Goal: Book appointment/travel/reservation

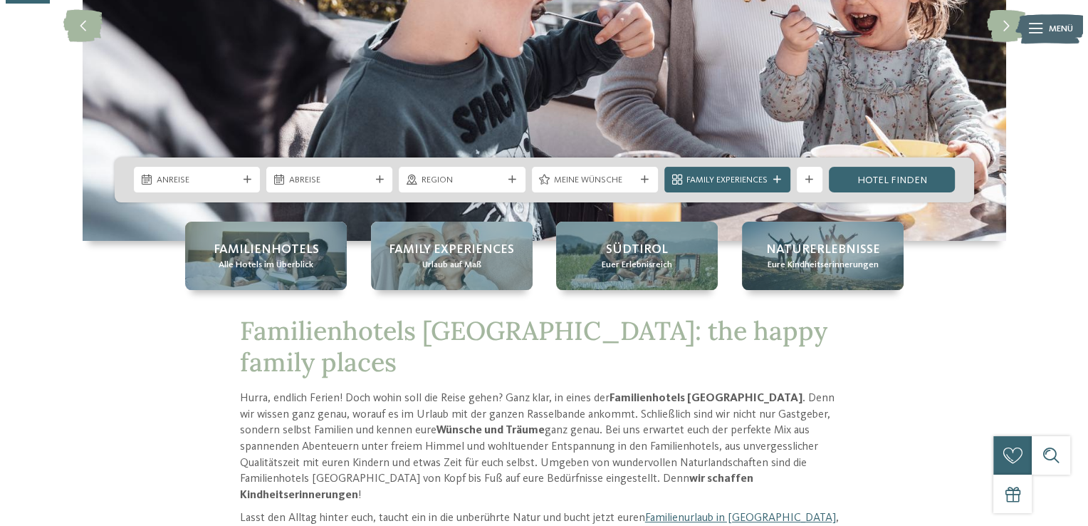
scroll to position [273, 0]
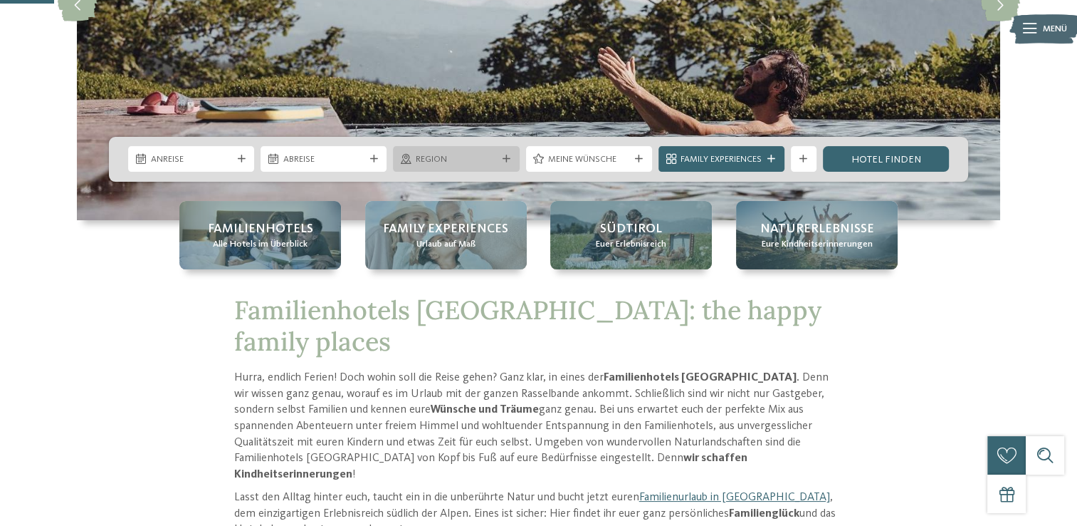
click at [508, 155] on icon at bounding box center [507, 159] width 8 height 8
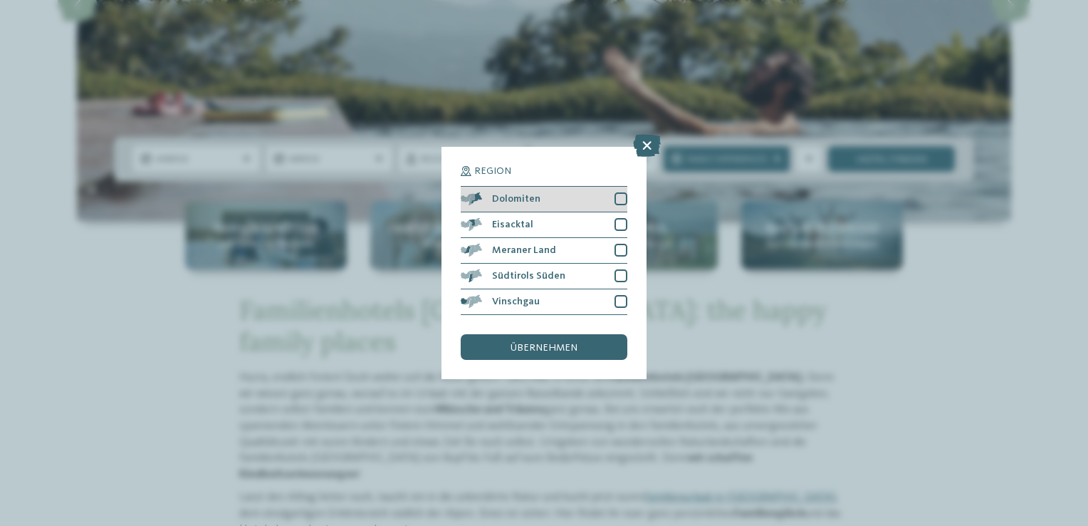
click at [621, 196] on div at bounding box center [621, 198] width 13 height 13
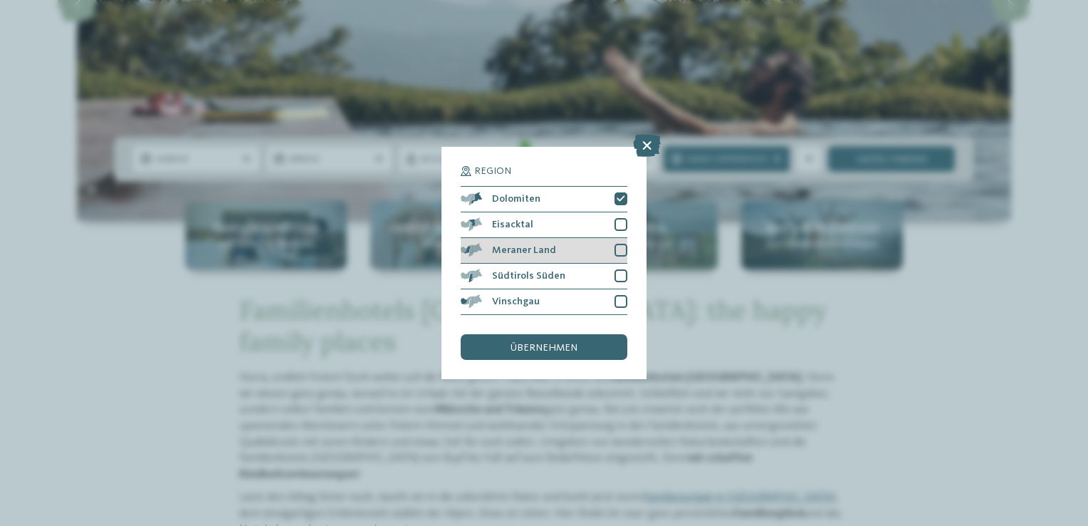
click at [621, 247] on div at bounding box center [621, 250] width 13 height 13
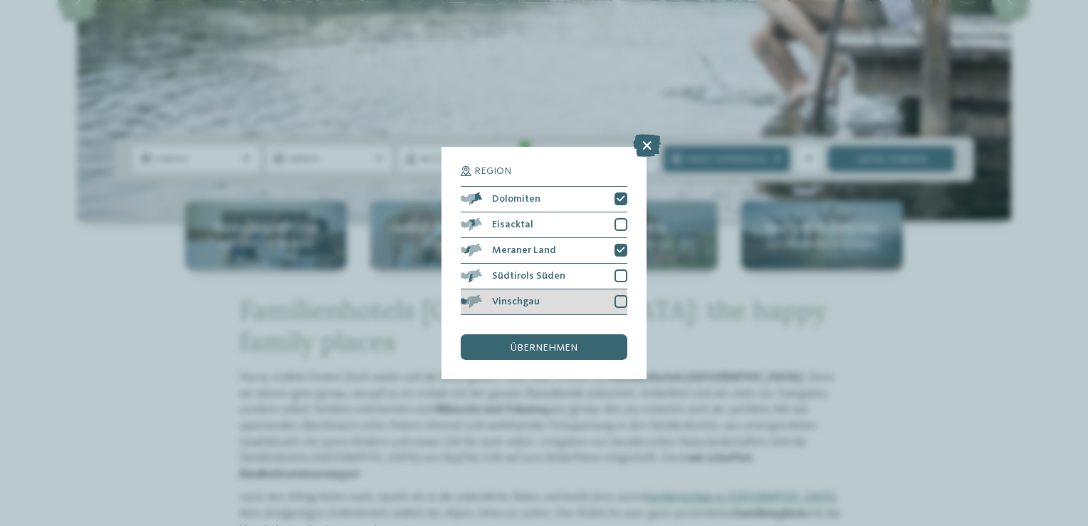
click at [619, 301] on div at bounding box center [621, 301] width 13 height 13
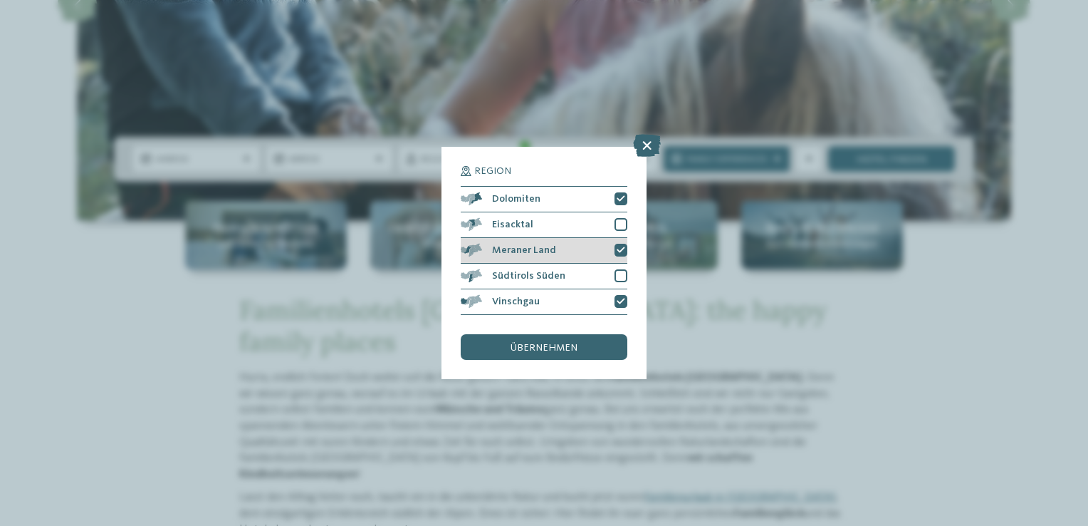
click at [622, 249] on icon at bounding box center [621, 250] width 9 height 8
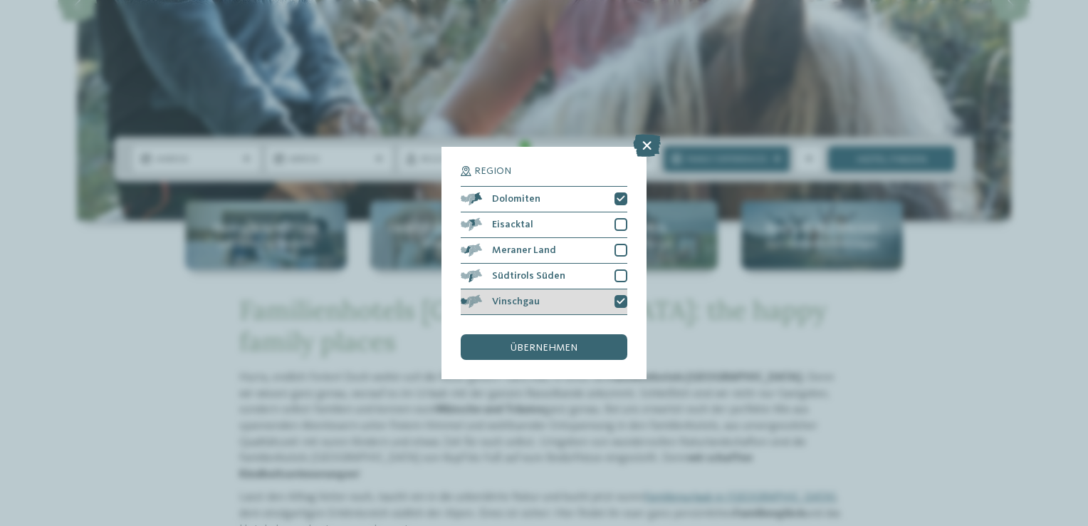
click at [620, 299] on icon at bounding box center [621, 302] width 9 height 8
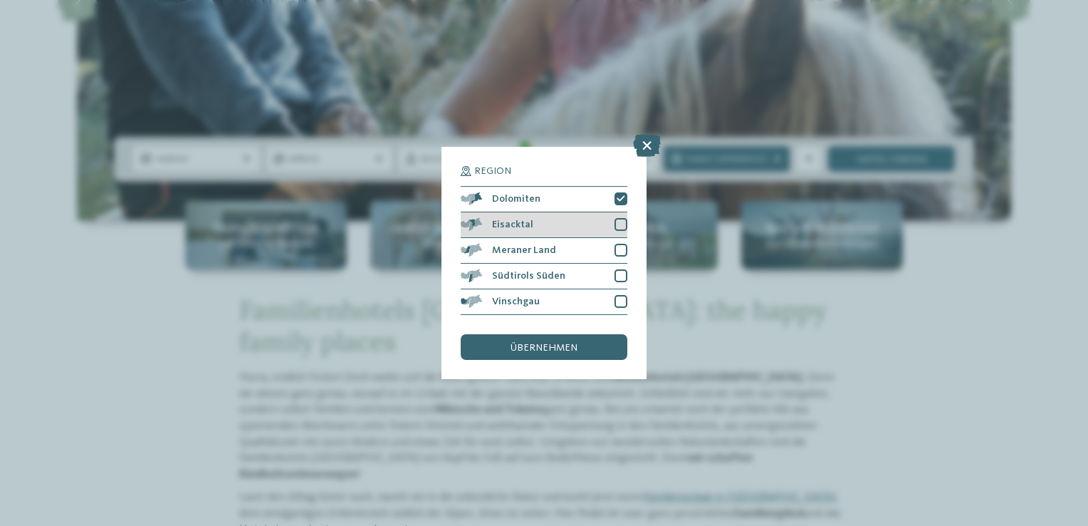
click at [621, 224] on div at bounding box center [621, 224] width 13 height 13
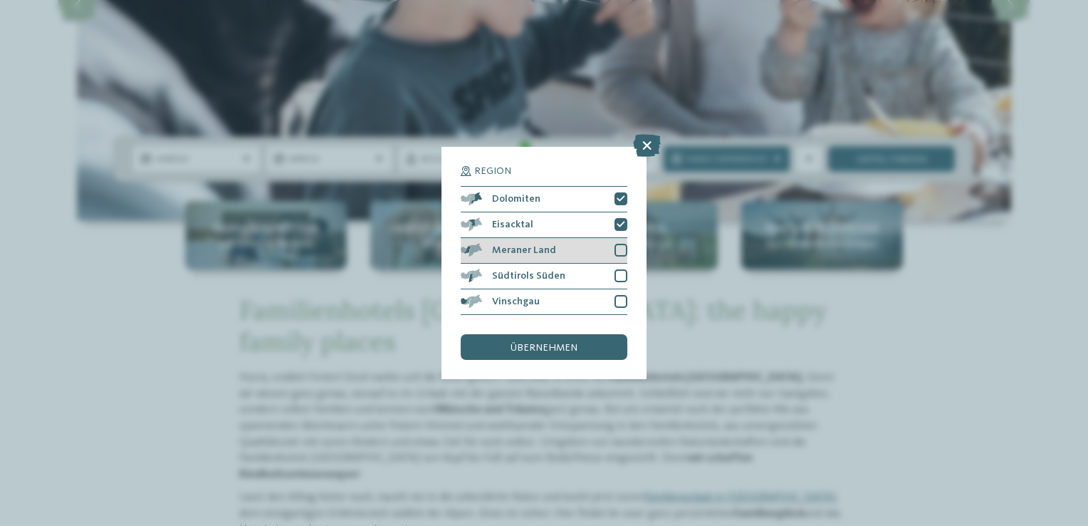
click at [620, 251] on div at bounding box center [621, 250] width 13 height 13
click at [555, 352] on span "übernehmen" at bounding box center [544, 348] width 67 height 10
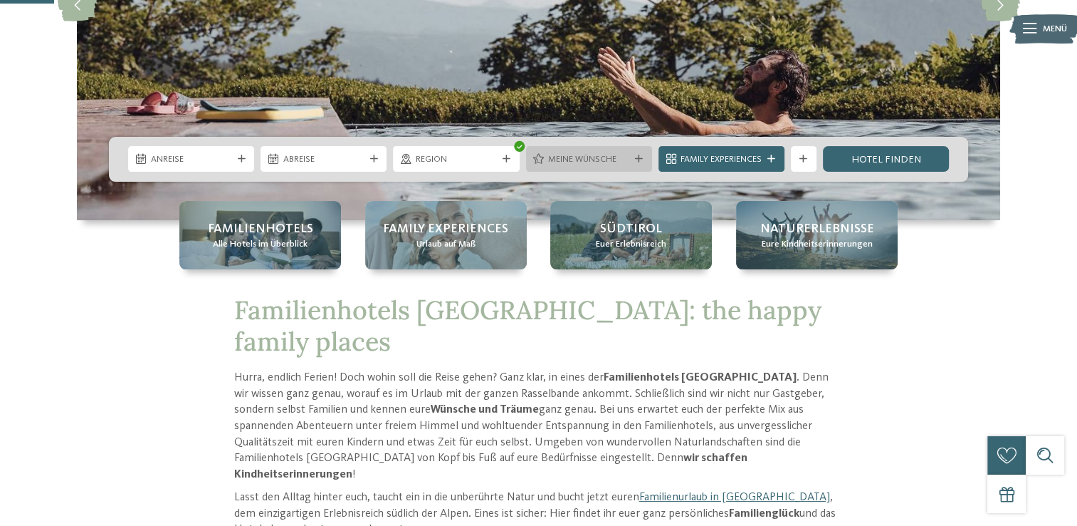
click at [641, 159] on icon at bounding box center [639, 159] width 8 height 8
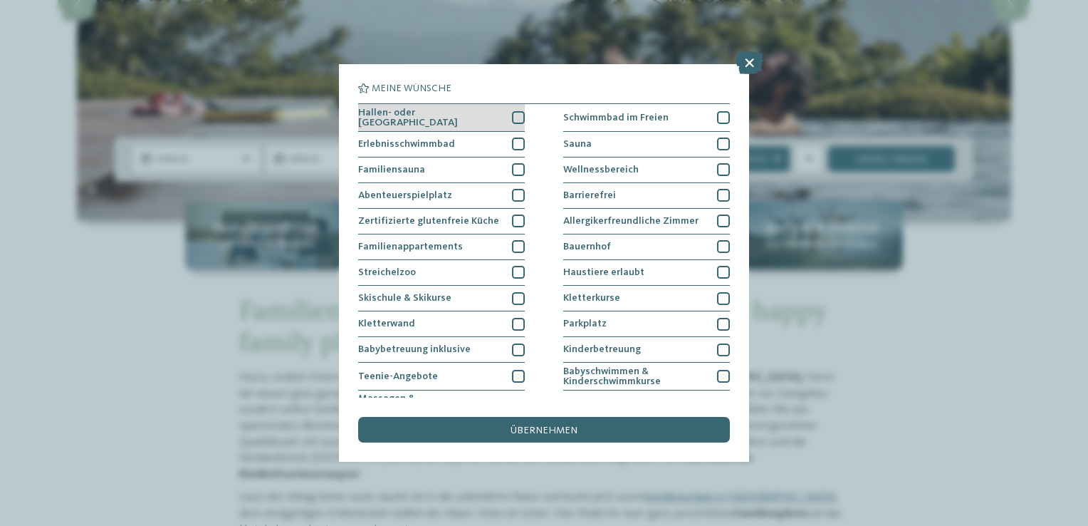
click at [513, 114] on div at bounding box center [518, 117] width 13 height 13
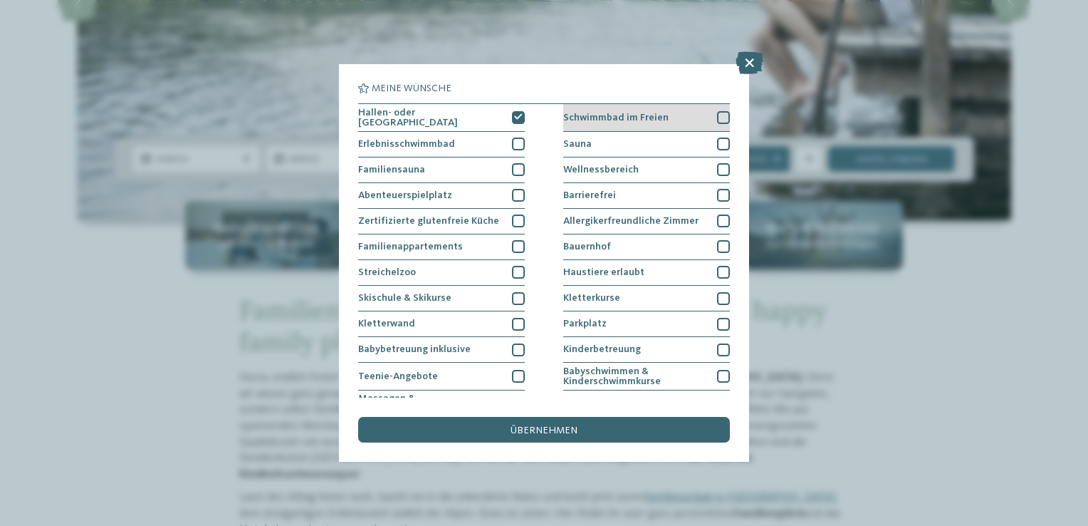
click at [717, 115] on div at bounding box center [723, 117] width 13 height 13
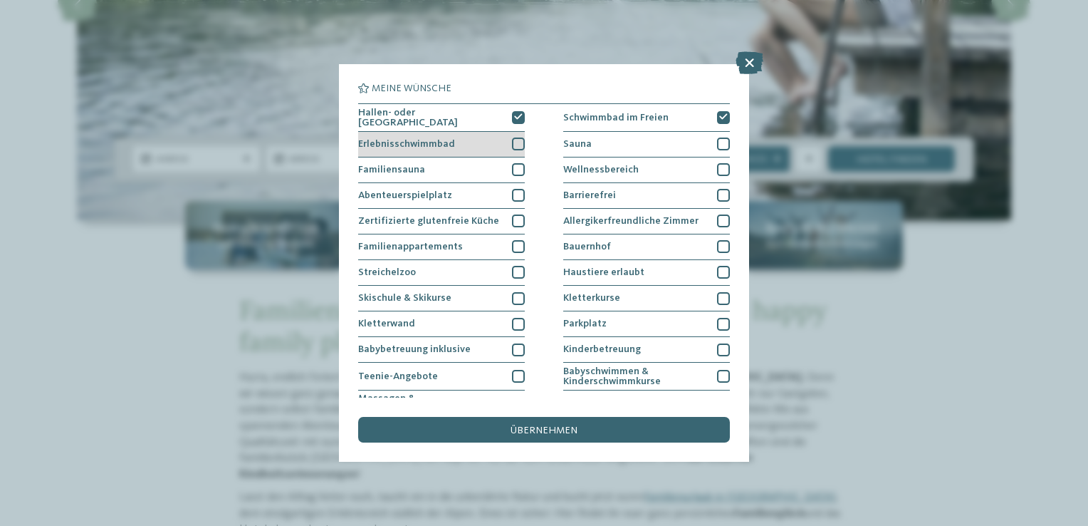
click at [513, 142] on div at bounding box center [518, 143] width 13 height 13
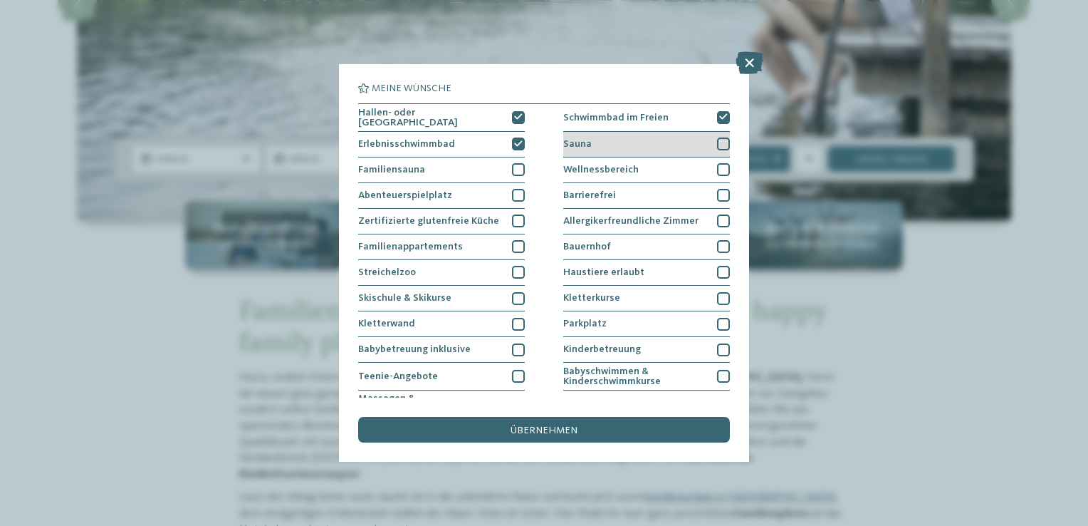
click at [717, 140] on div at bounding box center [723, 143] width 13 height 13
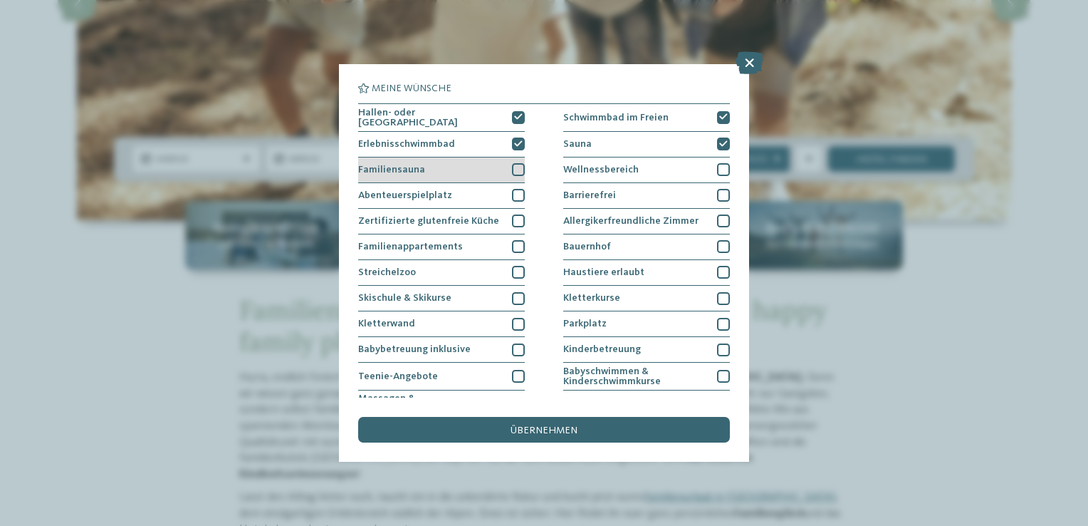
click at [516, 171] on div at bounding box center [518, 169] width 13 height 13
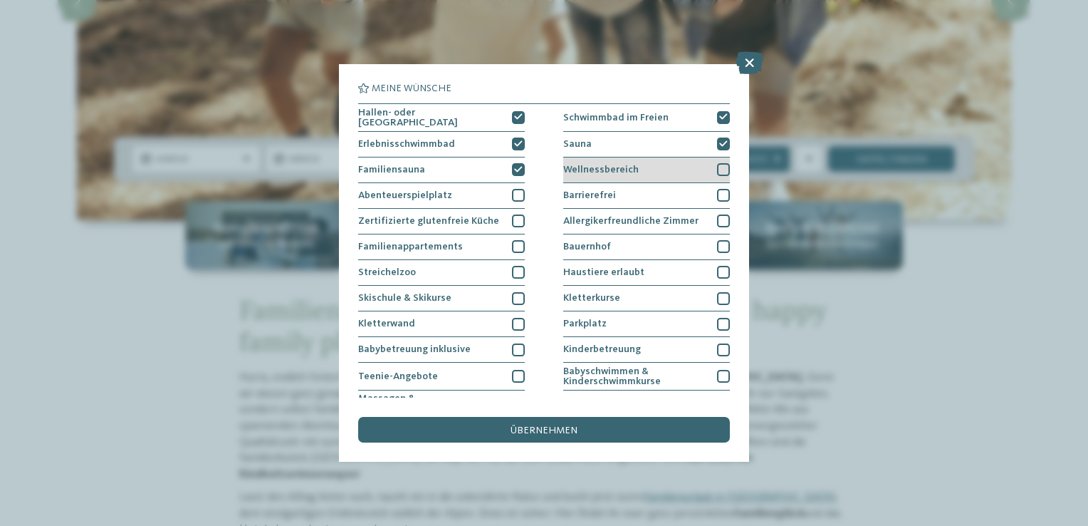
click at [718, 167] on div at bounding box center [723, 169] width 13 height 13
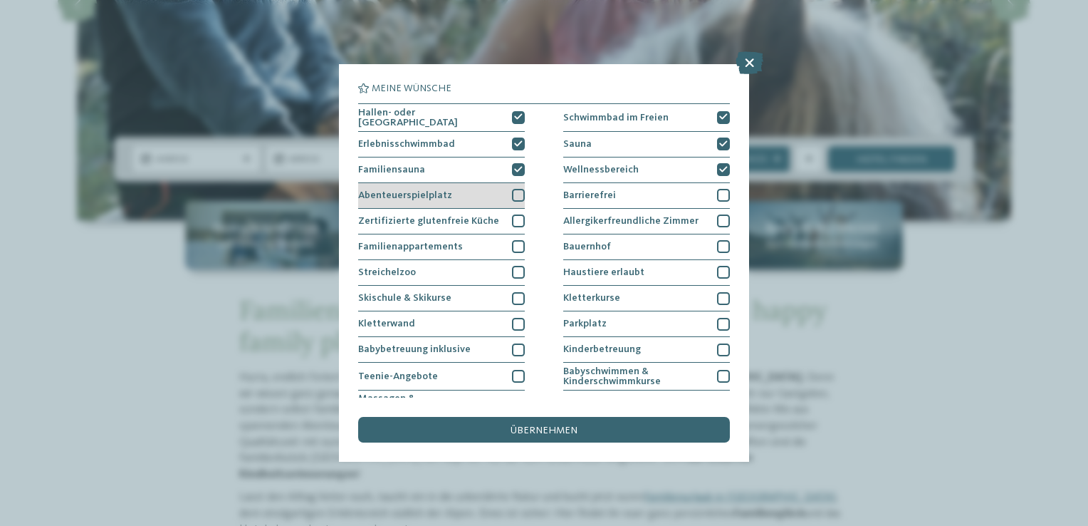
click at [513, 192] on div at bounding box center [518, 195] width 13 height 13
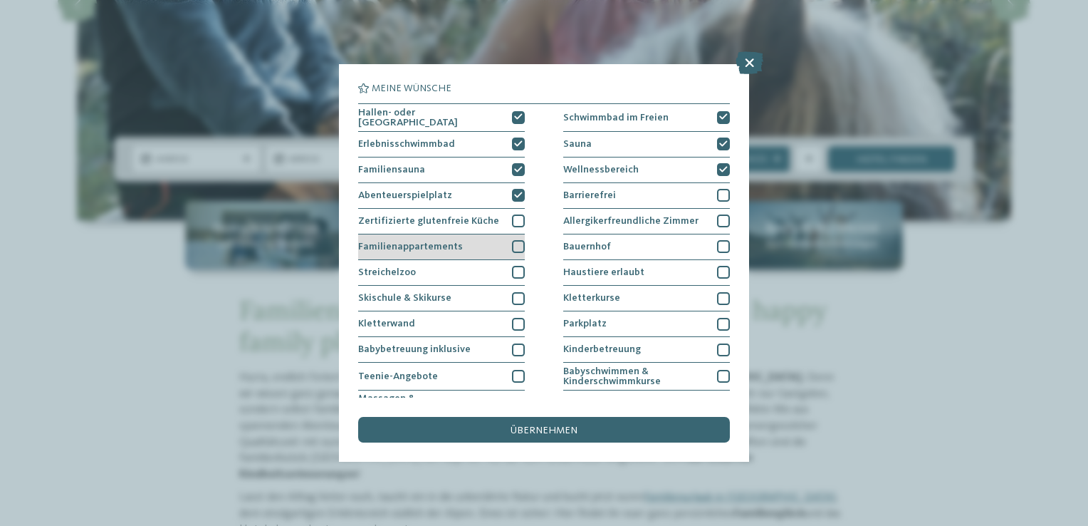
click at [515, 244] on div at bounding box center [518, 246] width 13 height 13
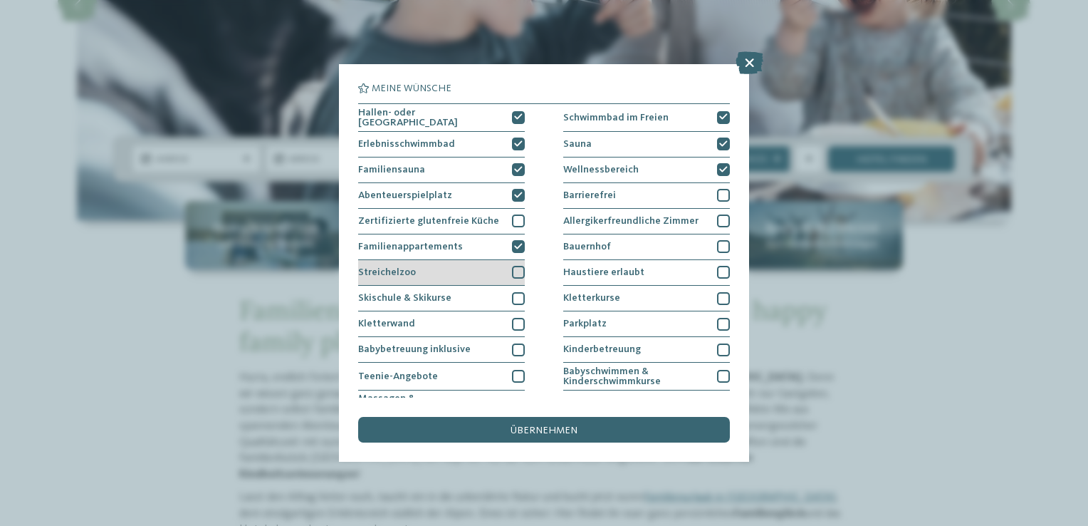
click at [513, 269] on div at bounding box center [518, 272] width 13 height 13
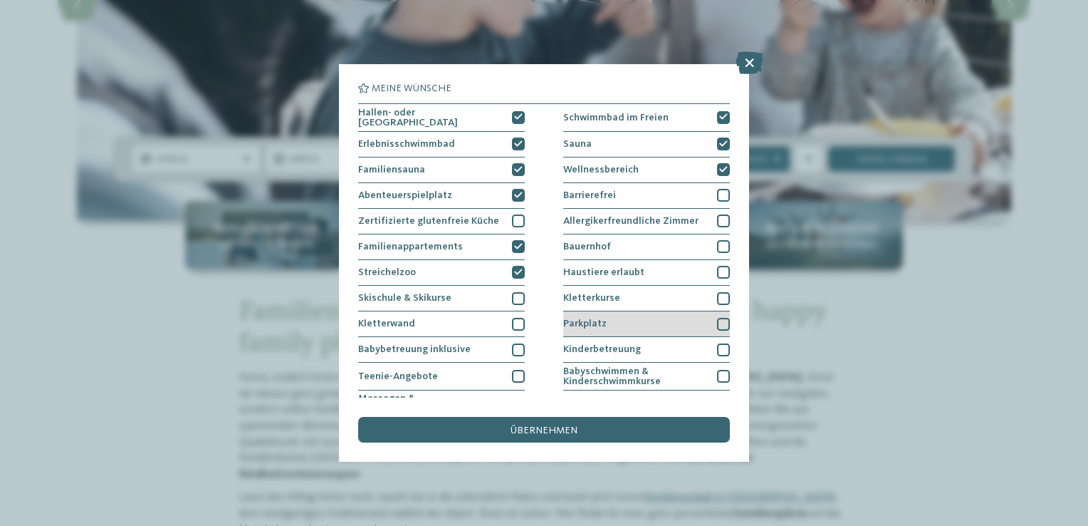
click at [718, 320] on div at bounding box center [723, 324] width 13 height 13
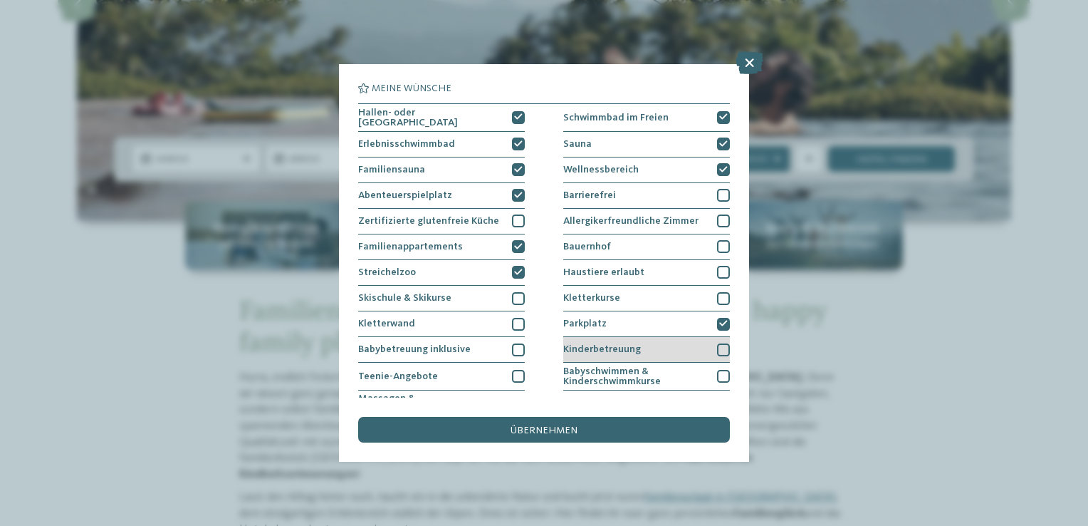
click at [717, 350] on div at bounding box center [723, 349] width 13 height 13
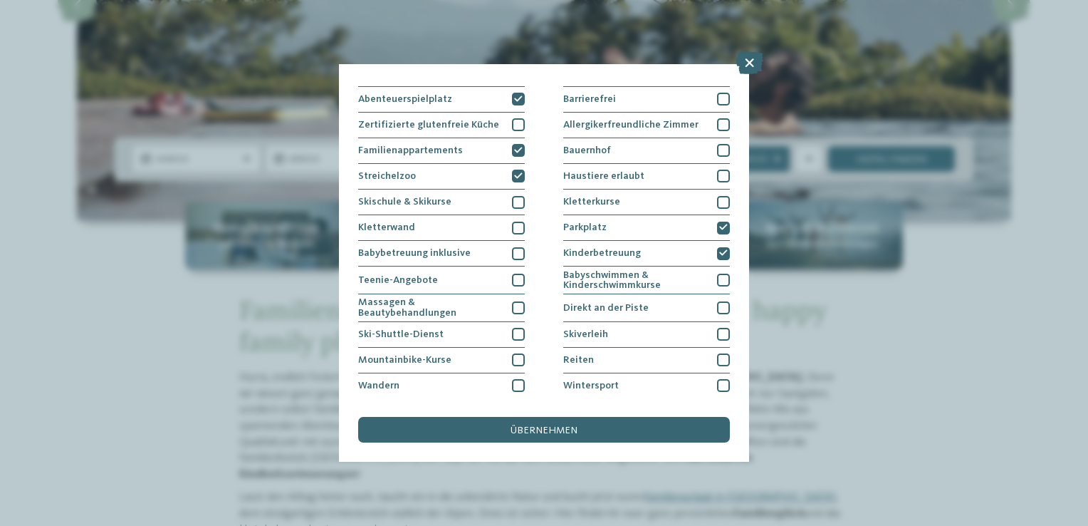
scroll to position [97, 0]
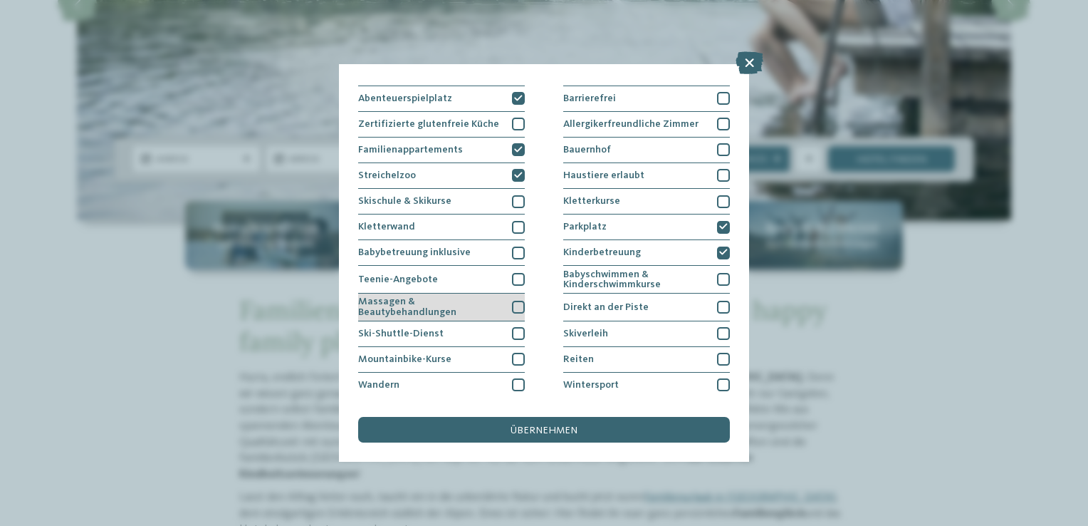
click at [517, 304] on div at bounding box center [518, 307] width 13 height 13
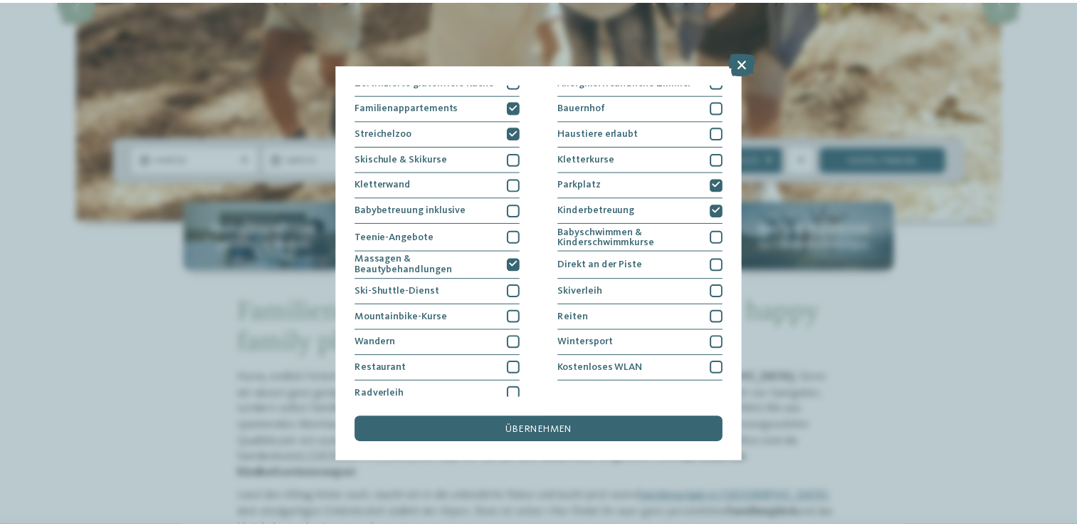
scroll to position [145, 0]
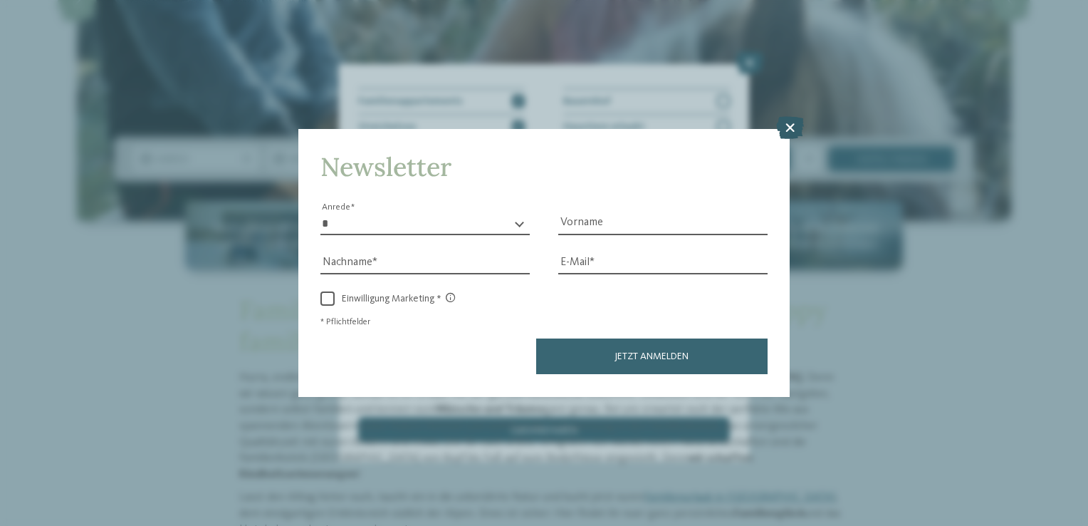
click at [788, 130] on icon at bounding box center [790, 128] width 28 height 23
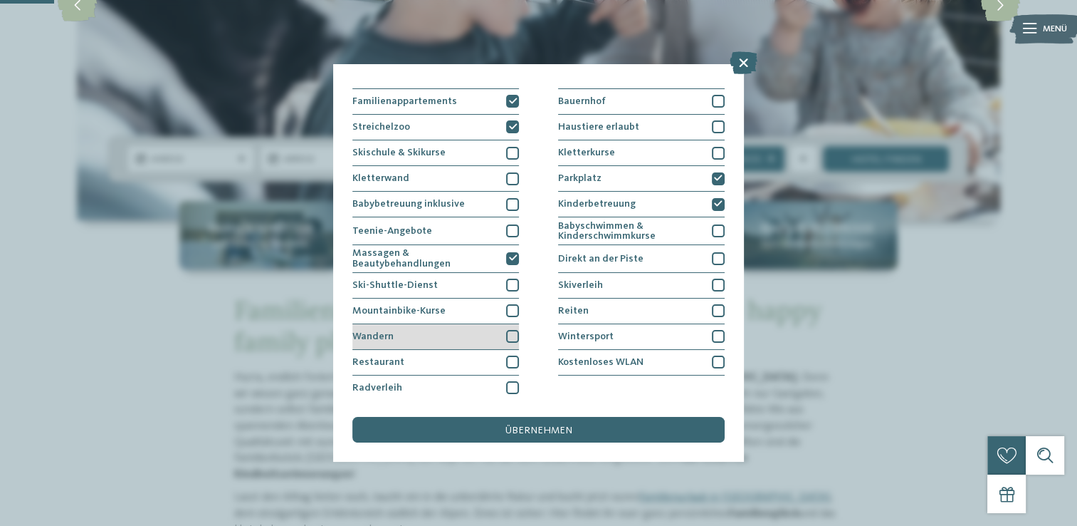
click at [507, 336] on div at bounding box center [512, 336] width 13 height 13
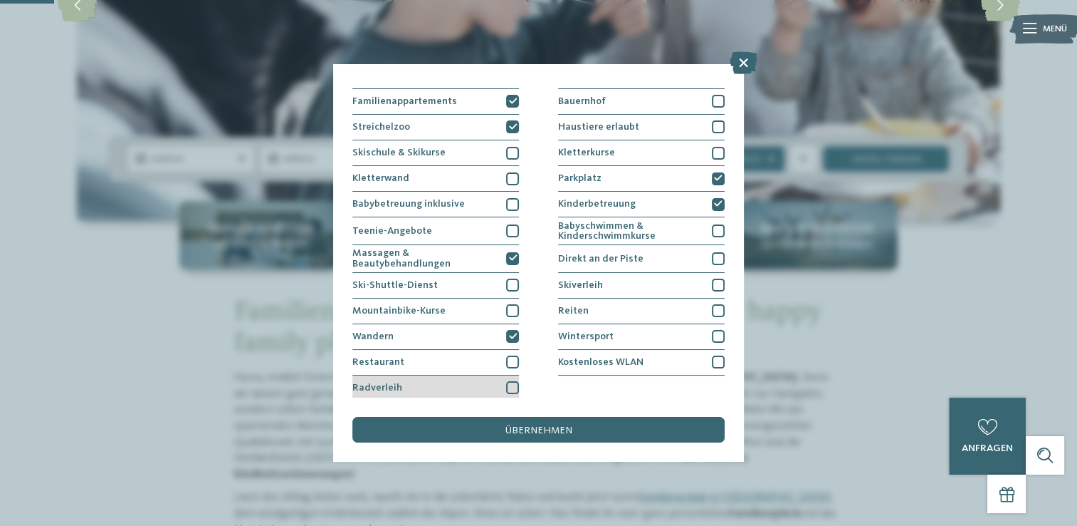
click at [512, 387] on div at bounding box center [512, 387] width 13 height 13
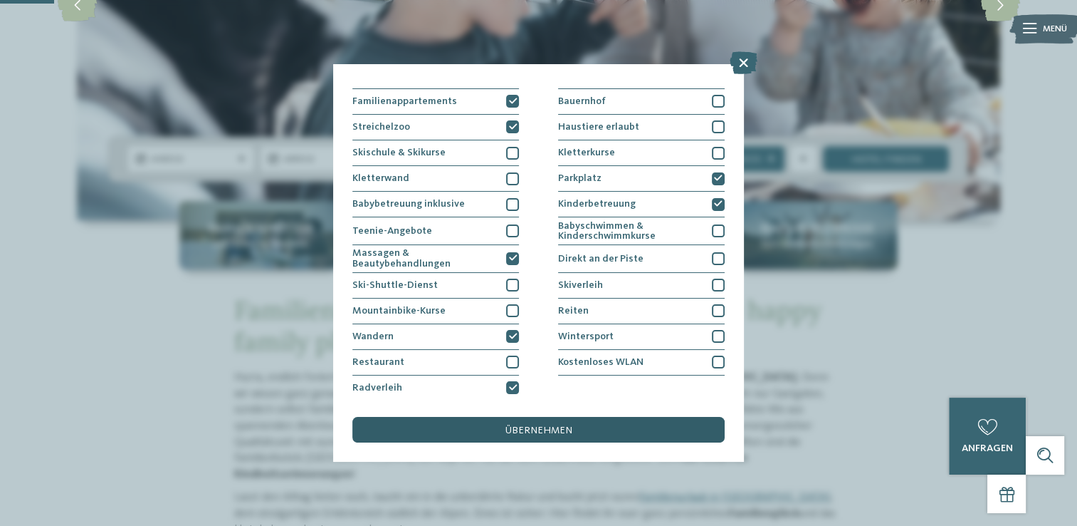
click at [514, 426] on span "übernehmen" at bounding box center [539, 430] width 67 height 10
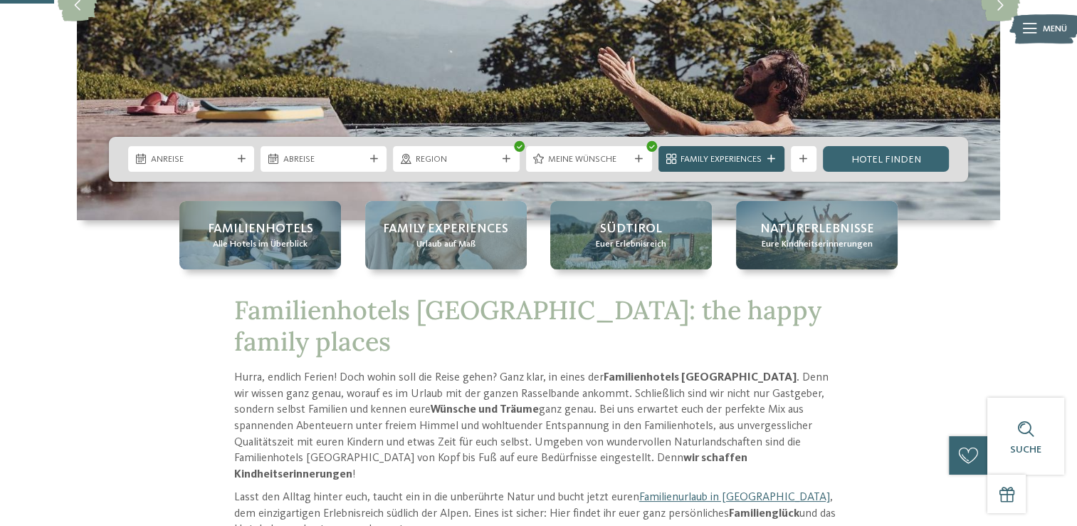
click at [751, 161] on span "Family Experiences" at bounding box center [721, 159] width 81 height 13
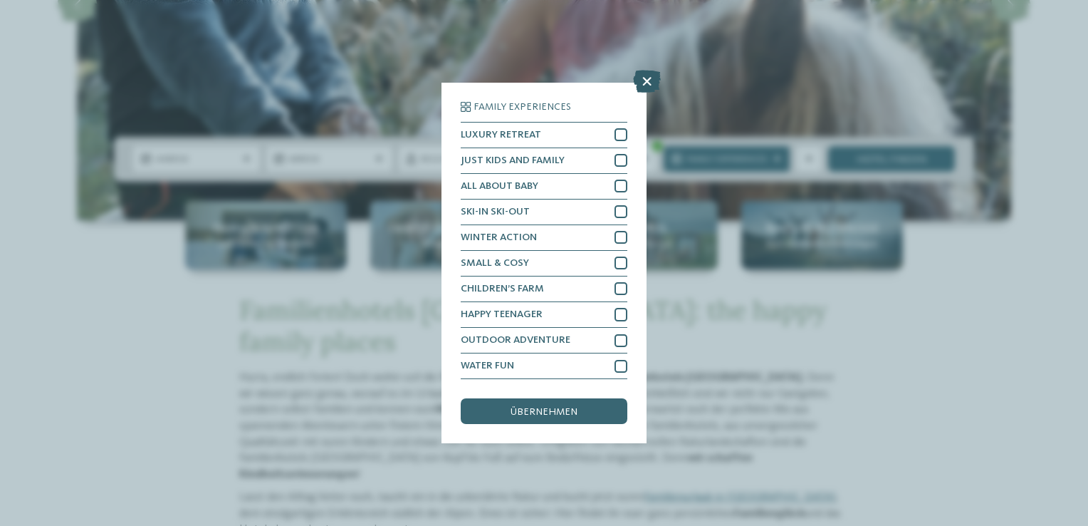
click at [648, 81] on icon at bounding box center [647, 81] width 28 height 23
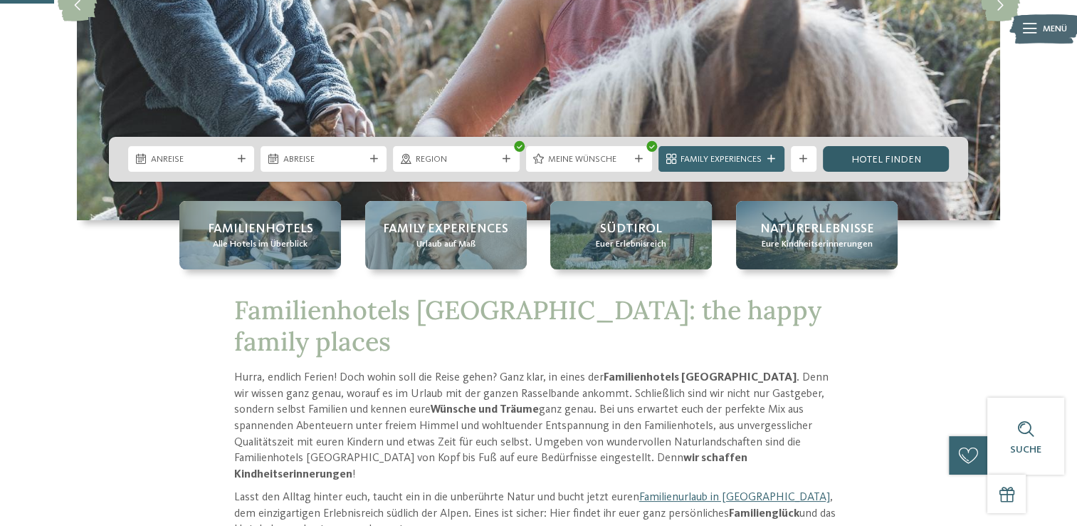
click at [868, 161] on link "Hotel finden" at bounding box center [886, 159] width 126 height 26
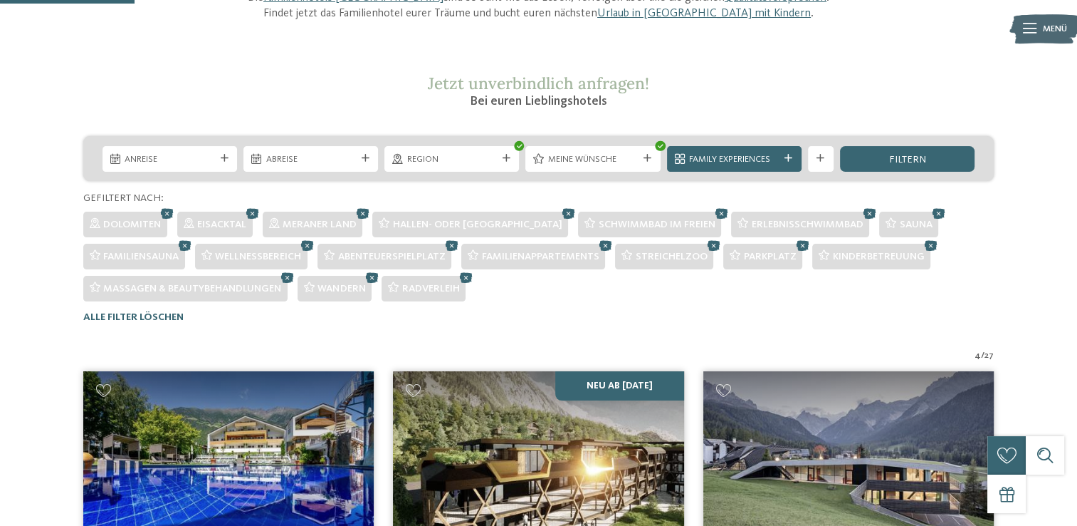
scroll to position [201, 0]
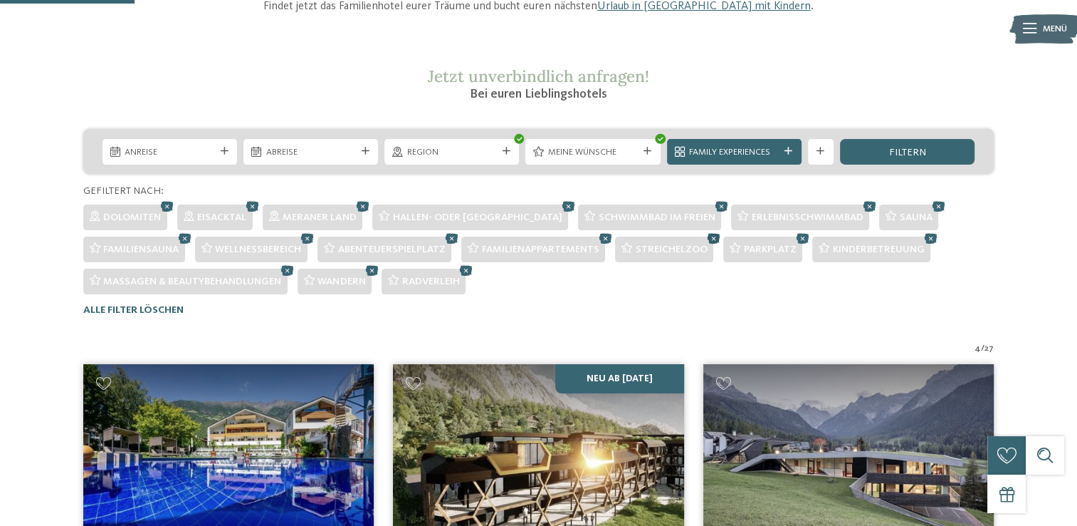
click at [715, 241] on icon at bounding box center [713, 237] width 19 height 17
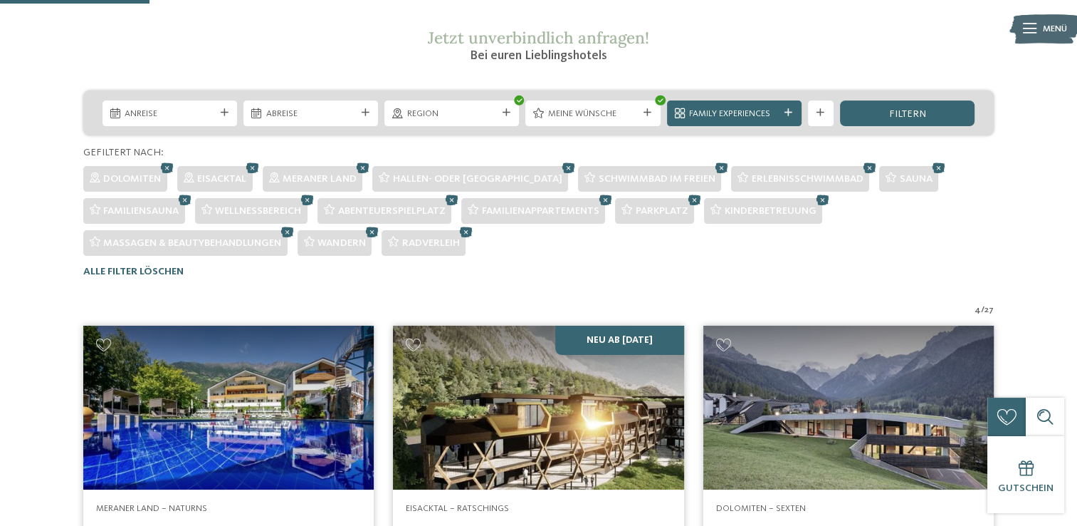
scroll to position [245, 0]
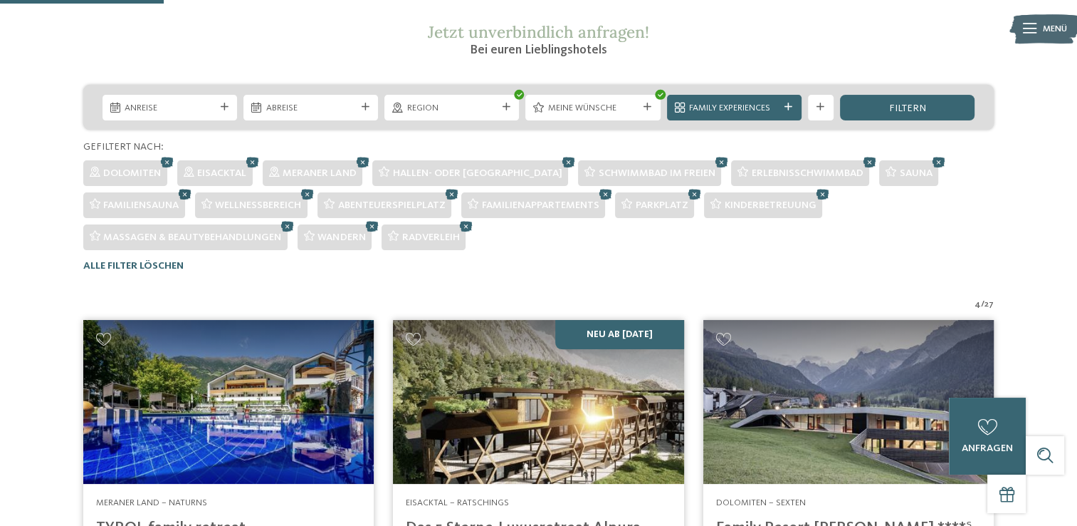
click at [188, 192] on icon at bounding box center [185, 193] width 19 height 17
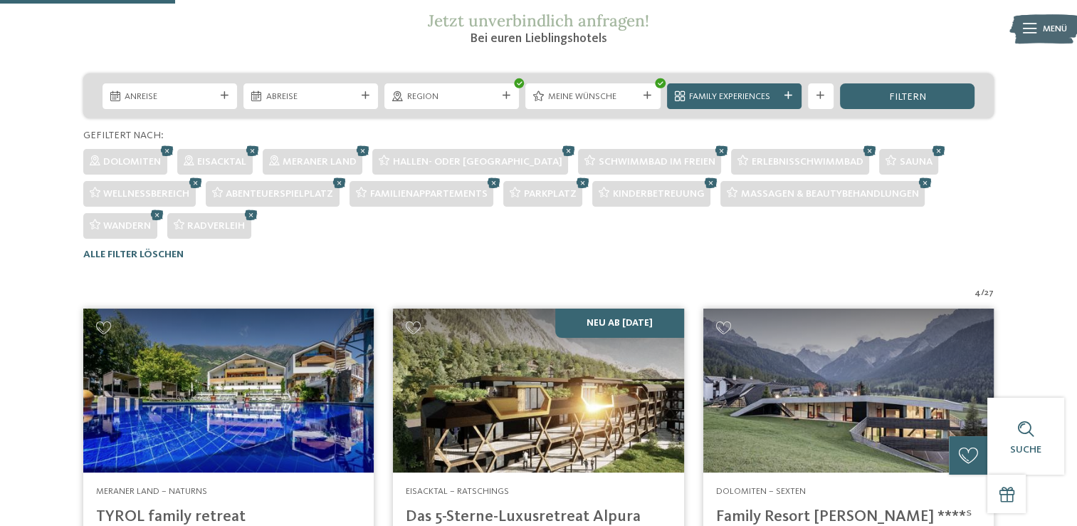
scroll to position [251, 0]
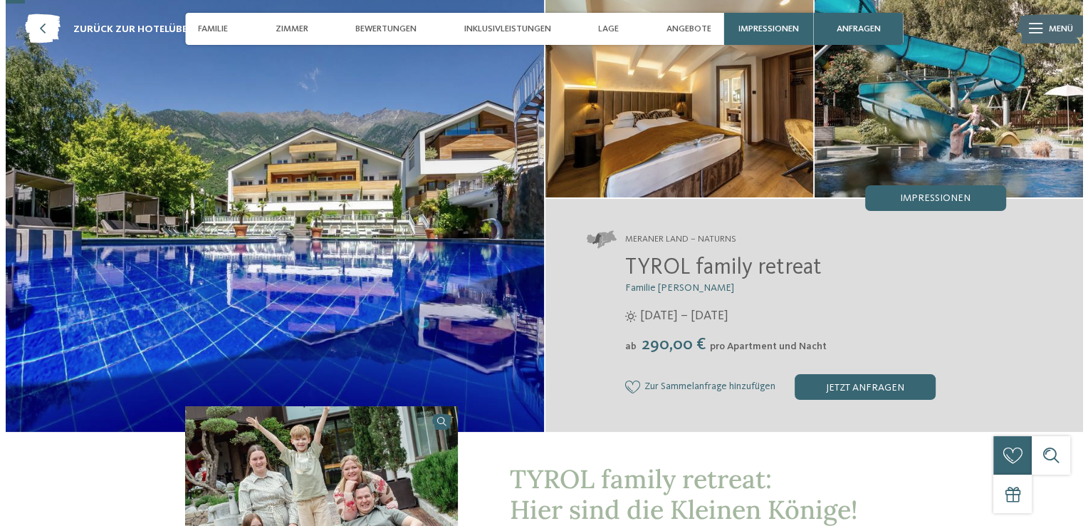
scroll to position [63, 0]
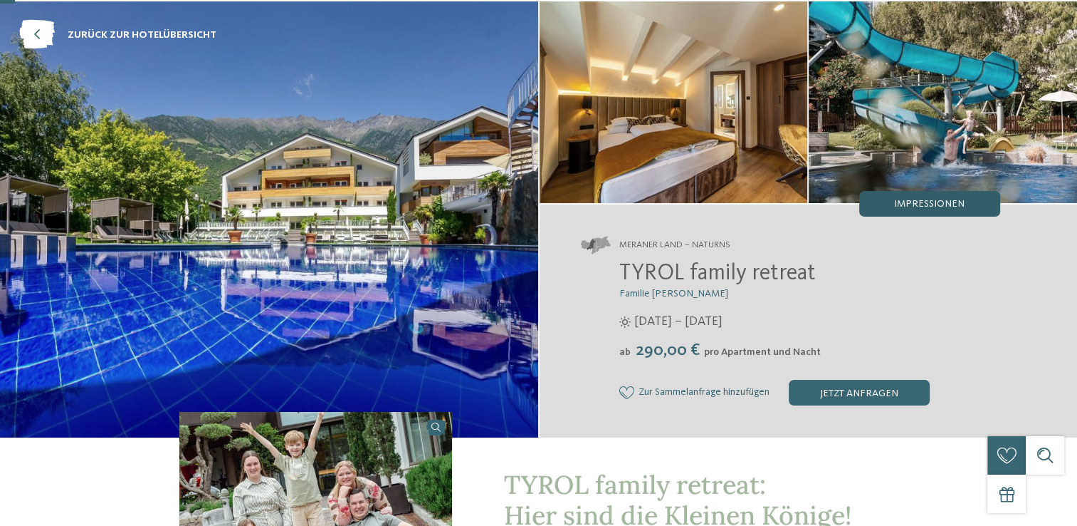
click at [892, 212] on div "Impressionen" at bounding box center [930, 204] width 141 height 26
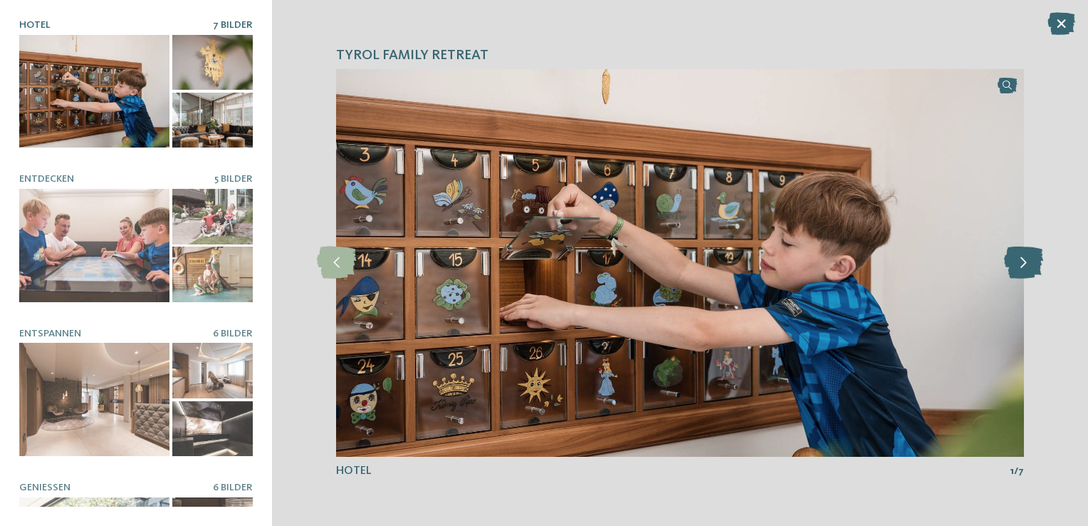
click at [1028, 261] on icon at bounding box center [1023, 262] width 39 height 32
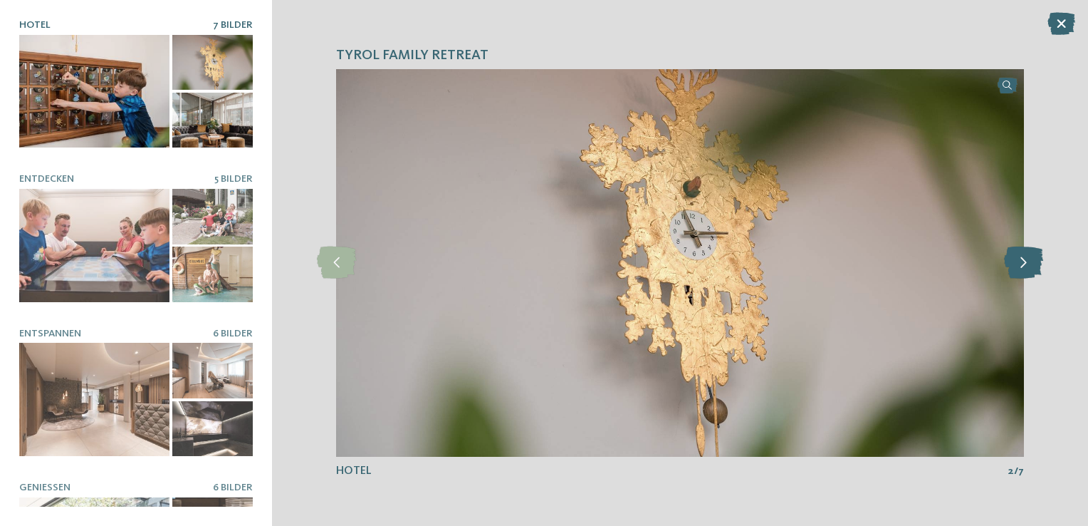
click at [1028, 261] on icon at bounding box center [1023, 262] width 39 height 32
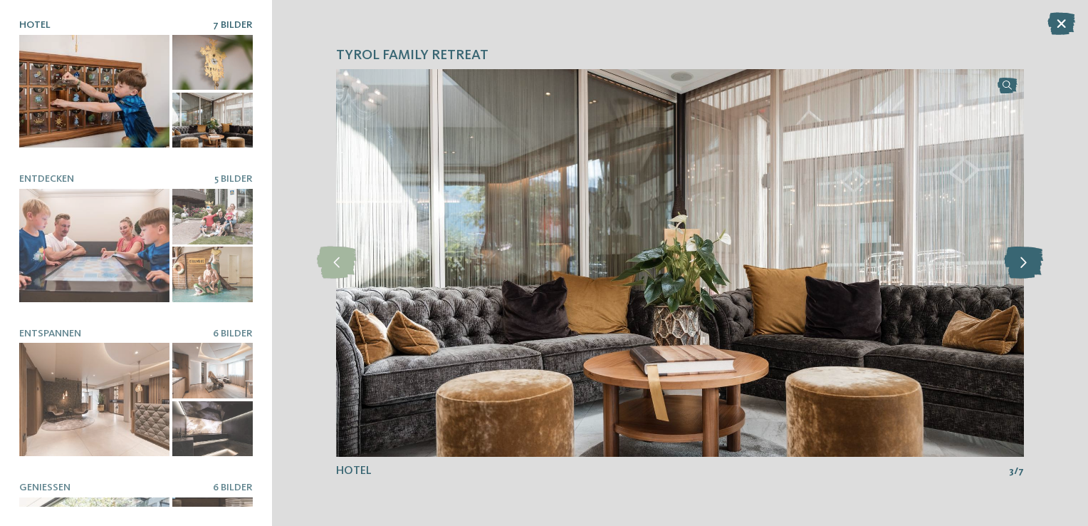
click at [1028, 261] on icon at bounding box center [1023, 262] width 39 height 32
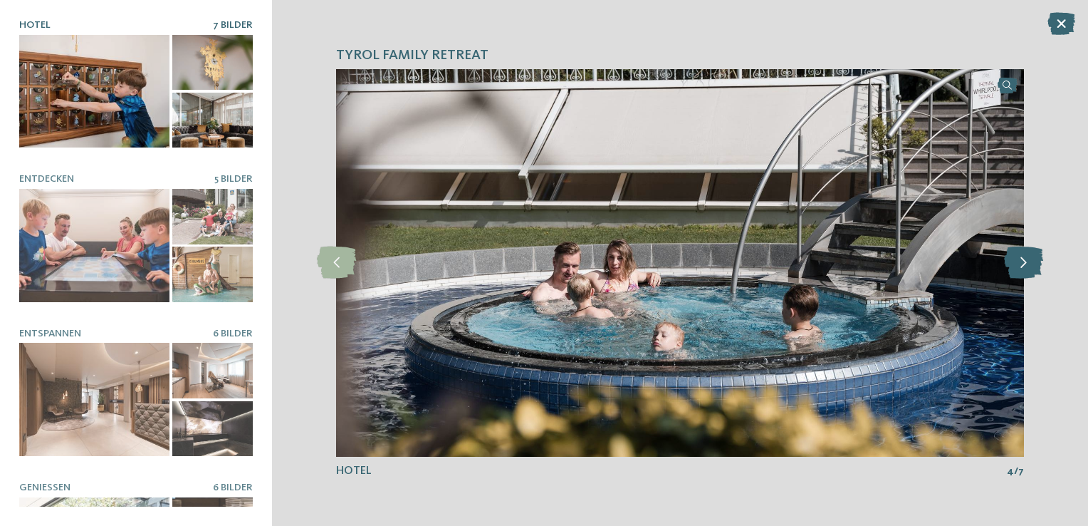
click at [1028, 261] on icon at bounding box center [1023, 262] width 39 height 32
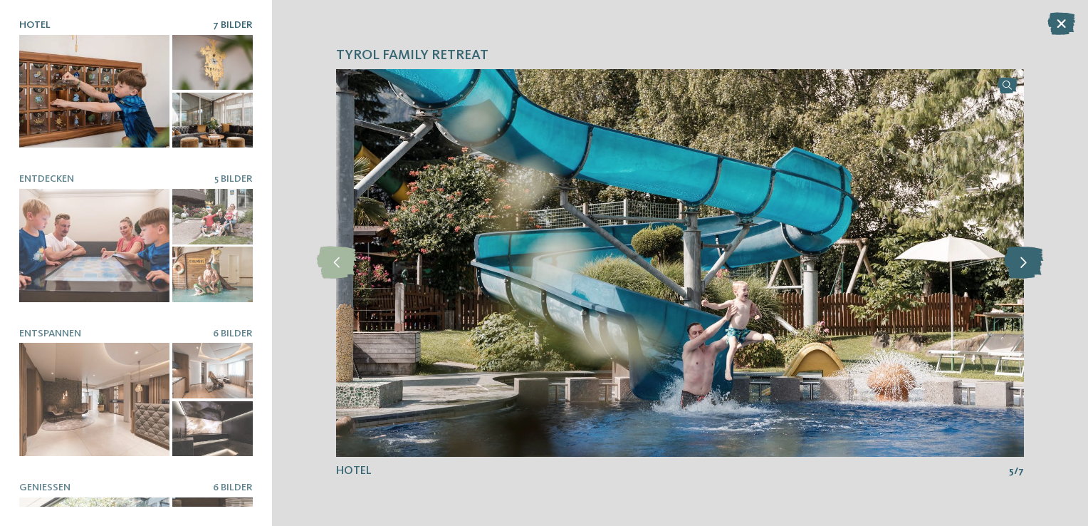
click at [1028, 261] on icon at bounding box center [1023, 262] width 39 height 32
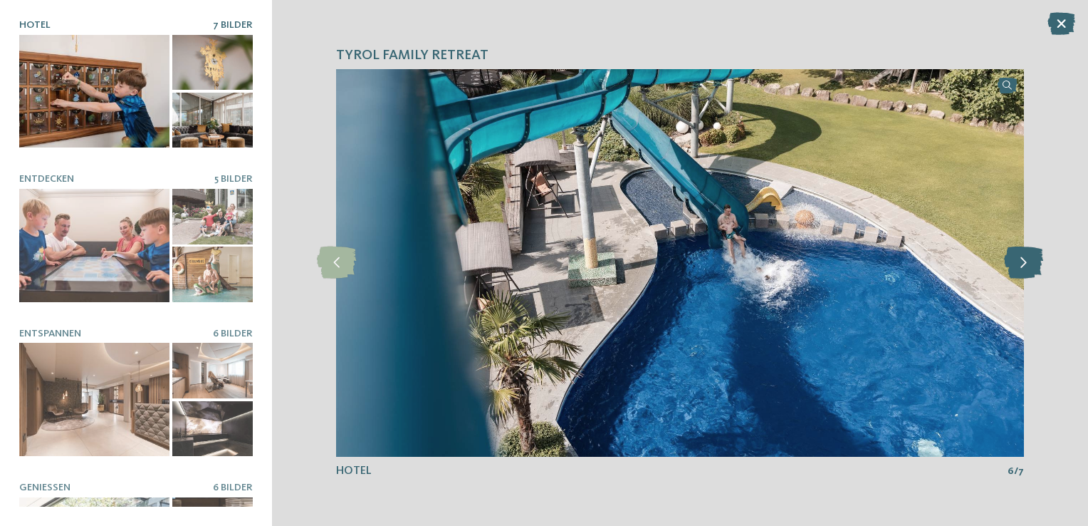
click at [1028, 261] on icon at bounding box center [1023, 262] width 39 height 32
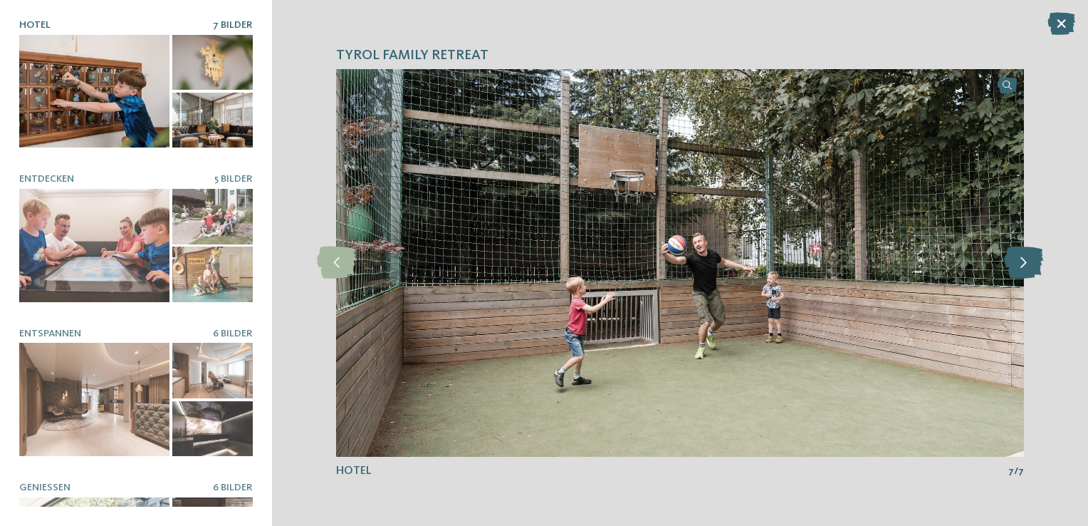
click at [1028, 261] on icon at bounding box center [1023, 262] width 39 height 32
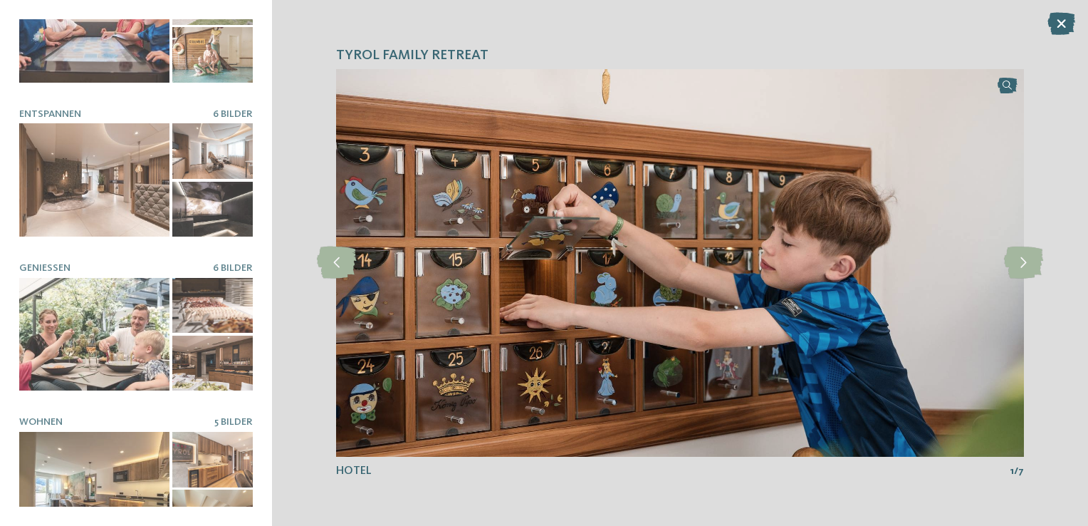
scroll to position [239, 0]
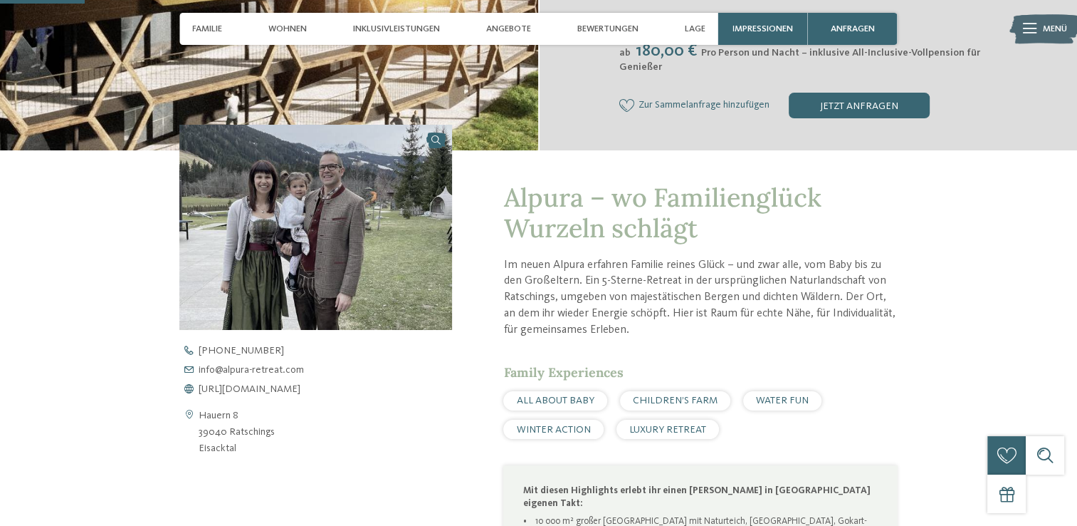
scroll to position [387, 0]
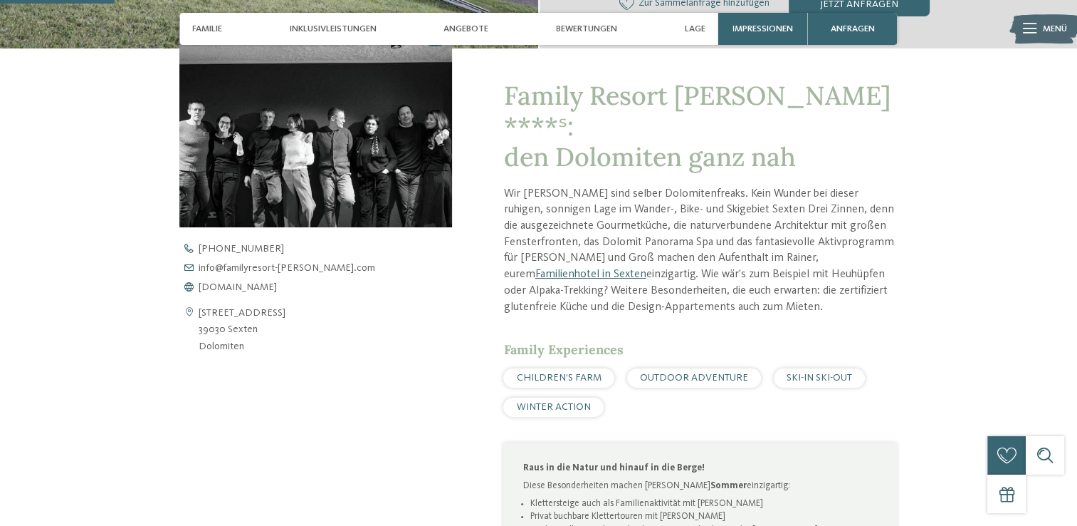
scroll to position [430, 0]
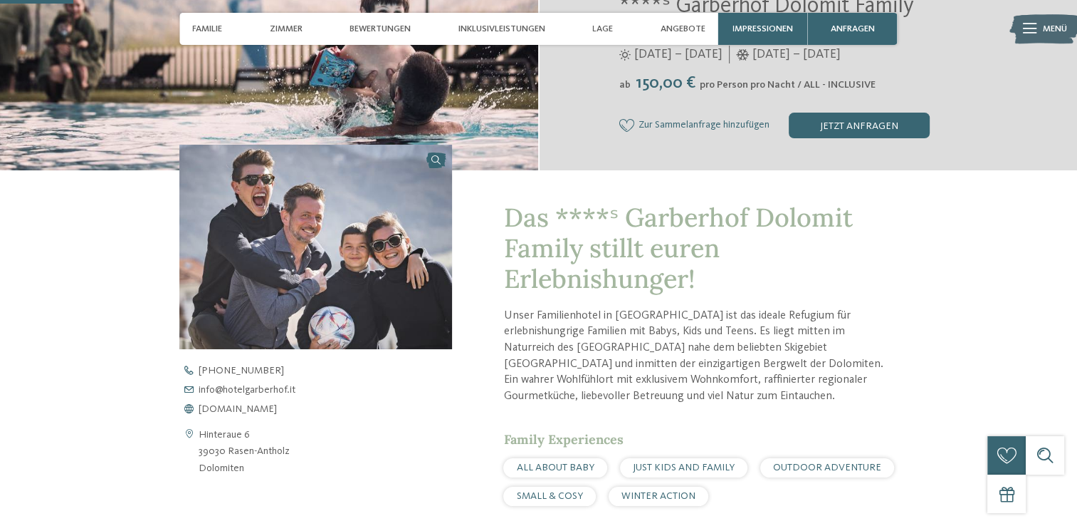
scroll to position [370, 0]
